Goal: Information Seeking & Learning: Learn about a topic

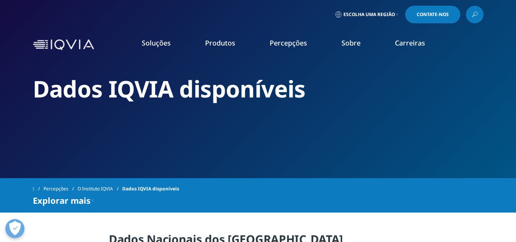
click at [397, 13] on icon at bounding box center [397, 14] width 1 height 3
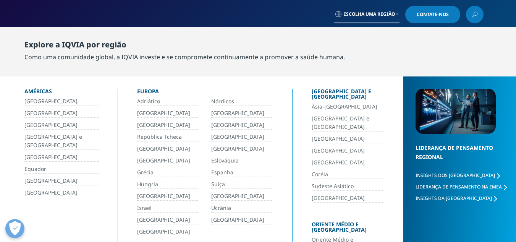
click at [34, 113] on font "[GEOGRAPHIC_DATA]" at bounding box center [50, 112] width 53 height 7
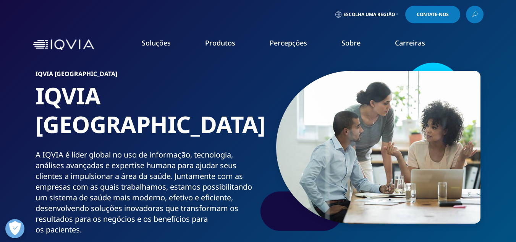
click at [478, 38] on nav "Soluções encontre rapidamente uma capacidade SOLUÇÕES Pesquisa e Desenvolvimento" at bounding box center [290, 45] width 386 height 36
click at [480, 14] on link at bounding box center [475, 15] width 18 height 18
click at [473, 13] on div at bounding box center [475, 14] width 6 height 6
click at [473, 13] on icon at bounding box center [475, 15] width 6 height 10
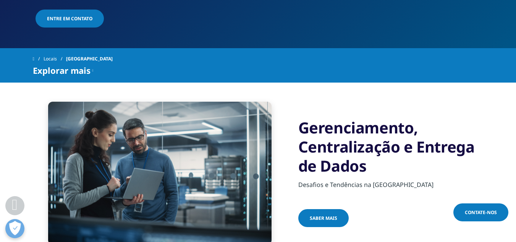
scroll to position [229, 0]
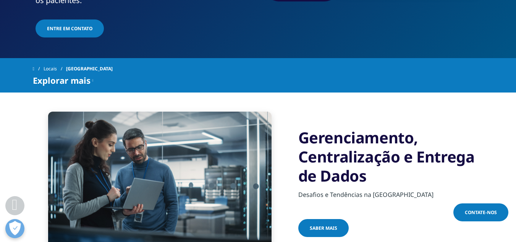
click at [325, 224] on font "saber mais" at bounding box center [323, 227] width 27 height 6
